Goal: Obtain resource: Download file/media

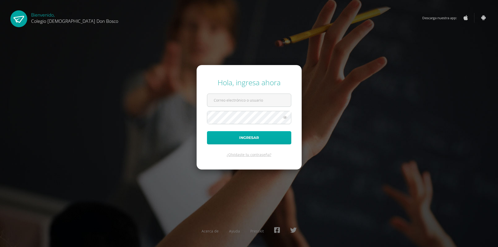
type input "[EMAIL_ADDRESS][DOMAIN_NAME]"
click at [258, 142] on button "Ingresar" at bounding box center [249, 137] width 84 height 13
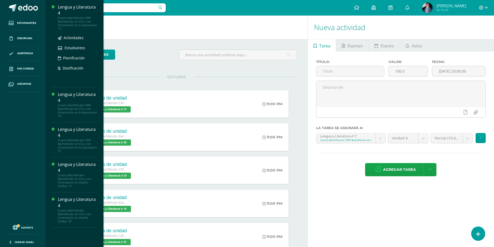
click at [78, 11] on div "Lengua y Literatura 4" at bounding box center [77, 10] width 39 height 12
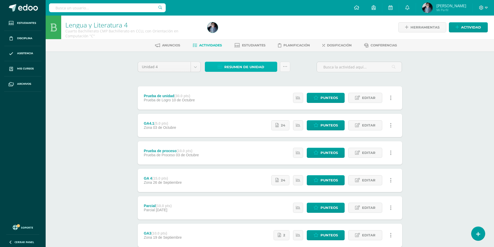
click at [245, 66] on span "Resumen de unidad" at bounding box center [244, 67] width 40 height 10
click at [244, 35] on link "Descargar como HTML" at bounding box center [240, 33] width 55 height 8
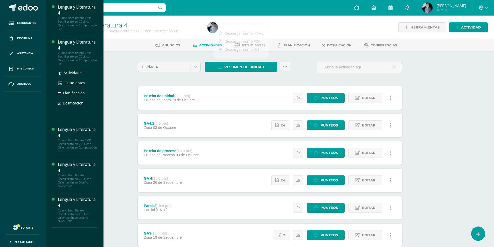
click at [72, 43] on div "Lengua y Literatura 4" at bounding box center [77, 45] width 39 height 12
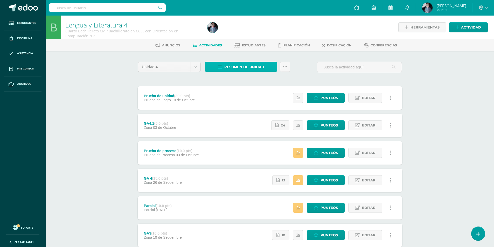
click at [251, 68] on span "Resumen de unidad" at bounding box center [244, 67] width 40 height 10
click at [250, 33] on link "Descargar como HTML" at bounding box center [240, 33] width 55 height 8
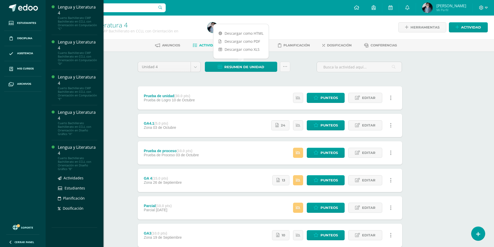
click at [68, 150] on div "Lengua y Literatura 4" at bounding box center [77, 150] width 39 height 12
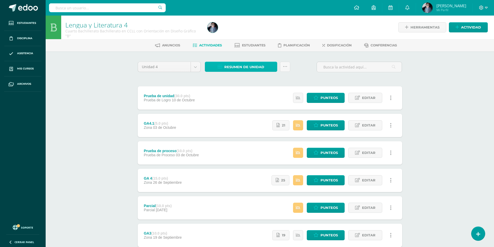
click at [227, 65] on span "Resumen de unidad" at bounding box center [244, 67] width 40 height 10
click at [244, 34] on link "Descargar como HTML" at bounding box center [240, 33] width 55 height 8
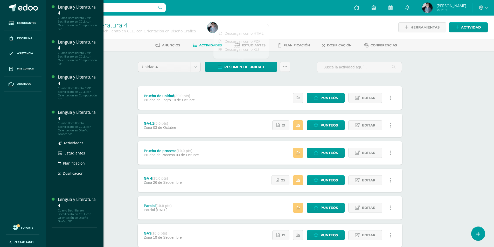
click at [80, 113] on div "Lengua y Literatura 4" at bounding box center [77, 115] width 39 height 12
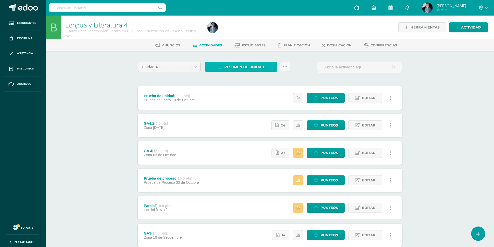
click at [229, 71] on span "Resumen de unidad" at bounding box center [244, 67] width 40 height 10
click at [248, 30] on link "Descargar como HTML" at bounding box center [240, 33] width 55 height 8
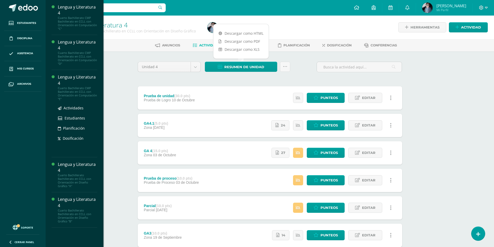
click at [72, 79] on div "Lengua y Literatura 4" at bounding box center [77, 80] width 39 height 12
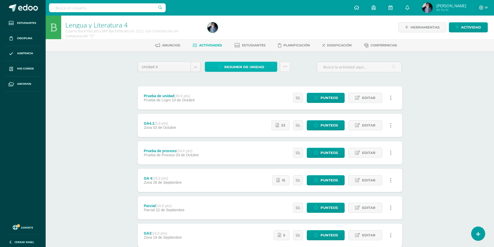
click at [244, 67] on span "Resumen de unidad" at bounding box center [244, 67] width 40 height 10
click at [248, 34] on link "Descargar como HTML" at bounding box center [240, 33] width 55 height 8
click at [239, 33] on link "Descargar como HTML" at bounding box center [240, 33] width 55 height 8
click at [486, 8] on icon at bounding box center [486, 7] width 3 height 5
click at [470, 36] on span "Cerrar sesión" at bounding box center [470, 35] width 23 height 5
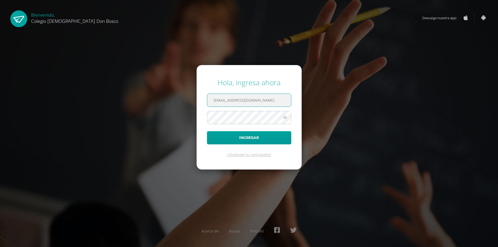
drag, startPoint x: 261, startPoint y: 95, endPoint x: 207, endPoint y: 98, distance: 54.3
click at [207, 98] on input "[EMAIL_ADDRESS][DOMAIN_NAME]" at bounding box center [249, 100] width 84 height 13
type input "[EMAIL_ADDRESS][DOMAIN_NAME]"
click at [207, 131] on button "Ingresar" at bounding box center [249, 137] width 84 height 13
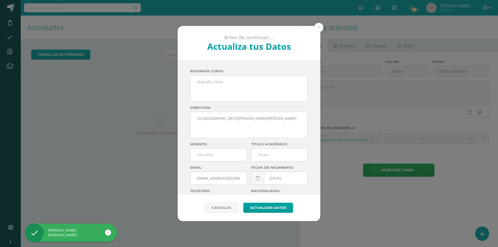
drag, startPoint x: 321, startPoint y: 25, endPoint x: 188, endPoint y: 45, distance: 134.6
click at [321, 25] on button at bounding box center [318, 27] width 9 height 9
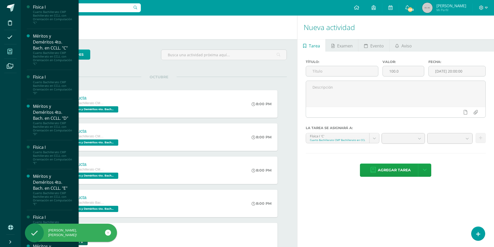
click at [9, 52] on icon at bounding box center [10, 51] width 5 height 5
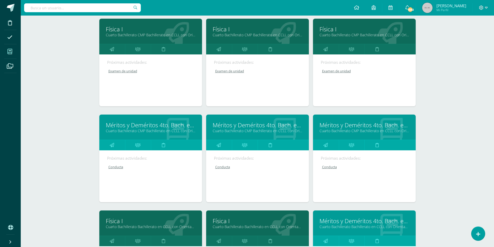
scroll to position [170, 0]
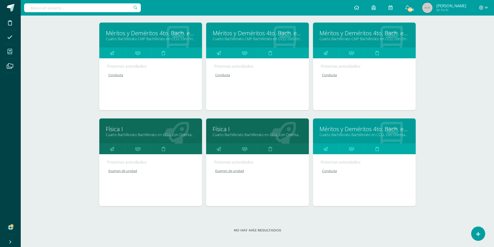
click at [160, 134] on link "Cuarto Bachillerato Bachillerato en CCLL con Orientación en Diseño Gráfico "A"" at bounding box center [151, 134] width 90 height 5
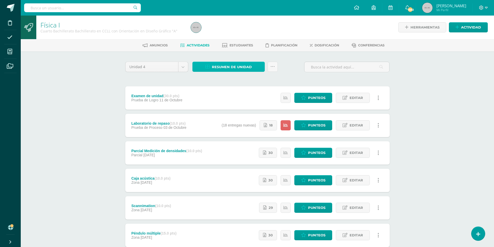
click at [252, 66] on link "Resumen de unidad" at bounding box center [228, 67] width 72 height 10
click at [240, 33] on link "Descargar como HTML" at bounding box center [228, 33] width 55 height 8
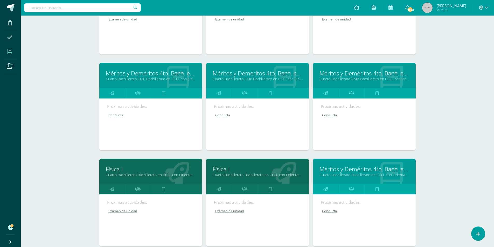
scroll to position [26, 0]
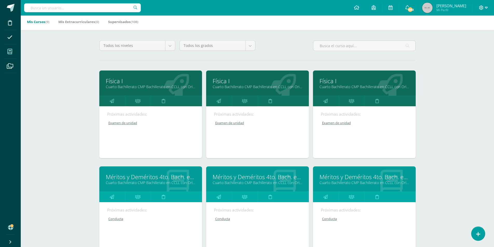
click at [486, 10] on span at bounding box center [483, 8] width 9 height 6
click at [482, 36] on span "Cerrar sesión" at bounding box center [470, 35] width 23 height 5
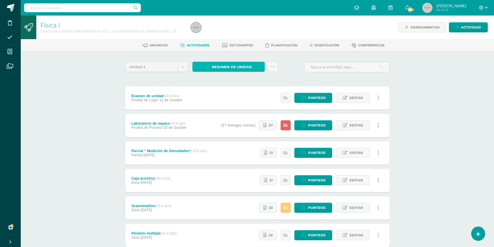
drag, startPoint x: 244, startPoint y: 68, endPoint x: 231, endPoint y: 66, distance: 12.8
drag, startPoint x: 231, startPoint y: 66, endPoint x: 219, endPoint y: 65, distance: 12.0
click at [219, 65] on span "Resumen de unidad" at bounding box center [232, 67] width 40 height 10
click at [233, 35] on link "Descargar como HTML" at bounding box center [228, 33] width 55 height 8
click at [233, 66] on span "Resumen de unidad" at bounding box center [232, 67] width 40 height 10
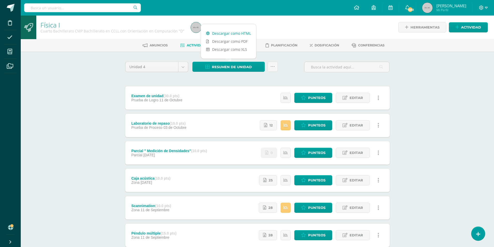
click at [237, 33] on link "Descargar como HTML" at bounding box center [228, 33] width 55 height 8
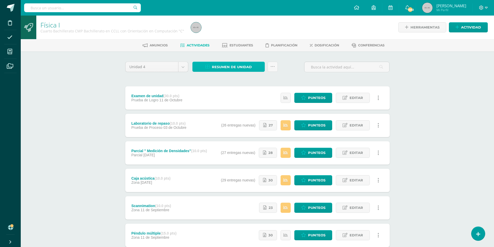
click at [238, 68] on span "Resumen de unidad" at bounding box center [232, 67] width 40 height 10
click at [236, 33] on link "Descargar como HTML" at bounding box center [228, 33] width 55 height 8
click at [232, 67] on span "Resumen de unidad" at bounding box center [232, 67] width 40 height 10
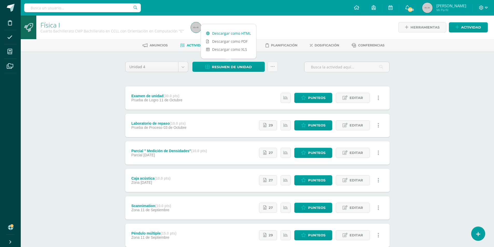
click at [236, 33] on link "Descargar como HTML" at bounding box center [228, 33] width 55 height 8
